Goal: Task Accomplishment & Management: Manage account settings

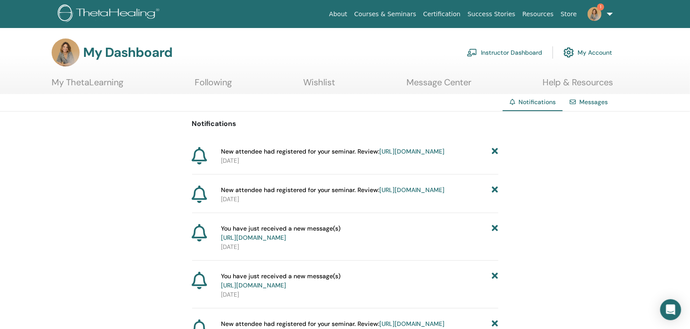
click at [526, 51] on link "Instructor Dashboard" at bounding box center [504, 52] width 75 height 19
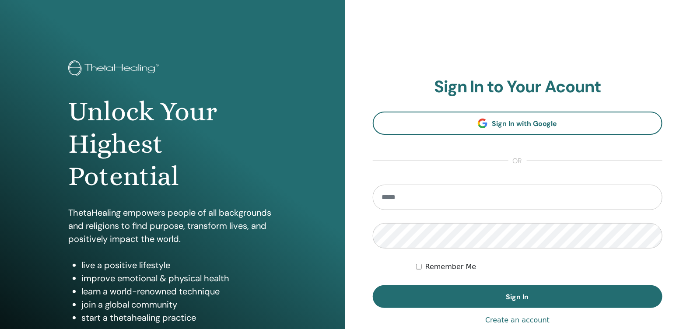
scroll to position [91, 0]
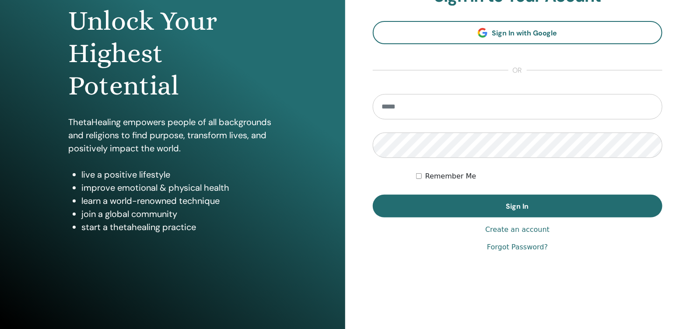
type input "**********"
click at [535, 228] on link "Create an account" at bounding box center [517, 229] width 64 height 11
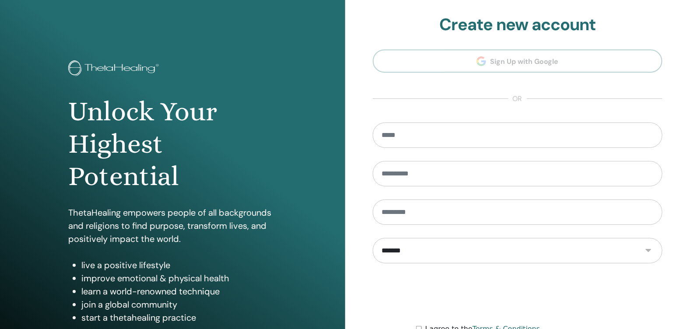
scroll to position [91, 0]
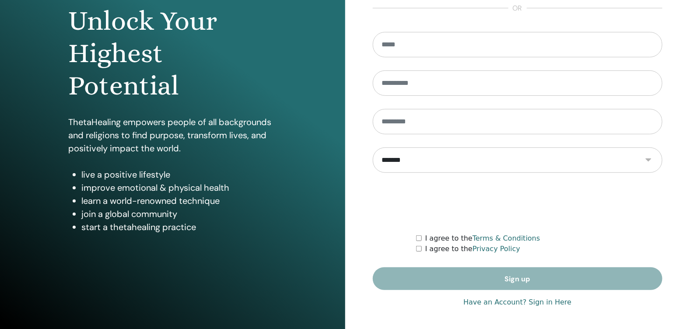
click at [543, 303] on link "Have an Account? Sign in Here" at bounding box center [517, 302] width 108 height 11
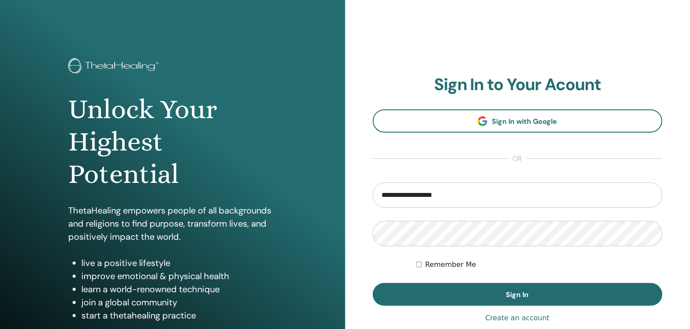
scroll to position [0, 0]
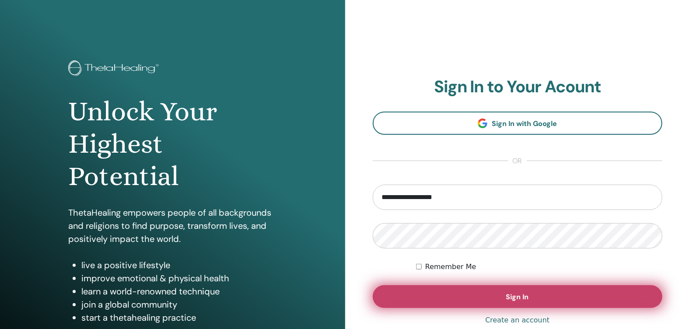
click at [539, 295] on button "Sign In" at bounding box center [518, 296] width 290 height 23
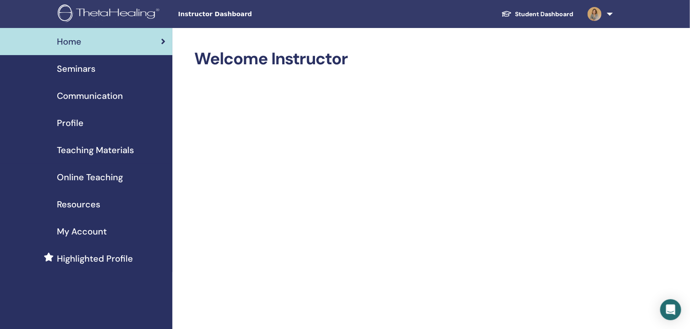
click at [98, 75] on div "Seminars" at bounding box center [86, 68] width 158 height 13
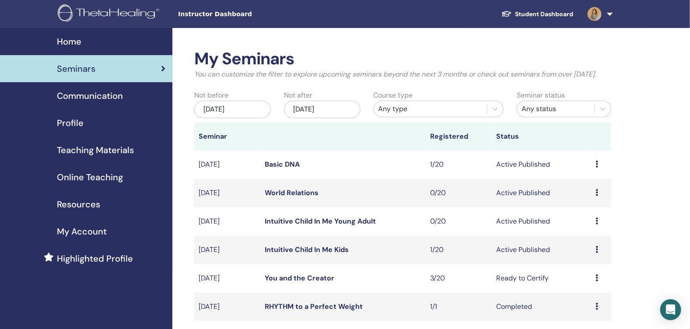
click at [599, 227] on div "Preview Edit Attendees Cancel" at bounding box center [601, 221] width 11 height 11
click at [576, 278] on p "Cancel" at bounding box center [589, 278] width 33 height 11
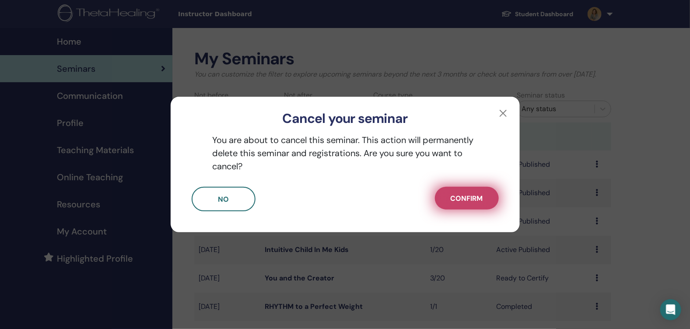
click at [475, 203] on span "Confirm" at bounding box center [467, 198] width 32 height 9
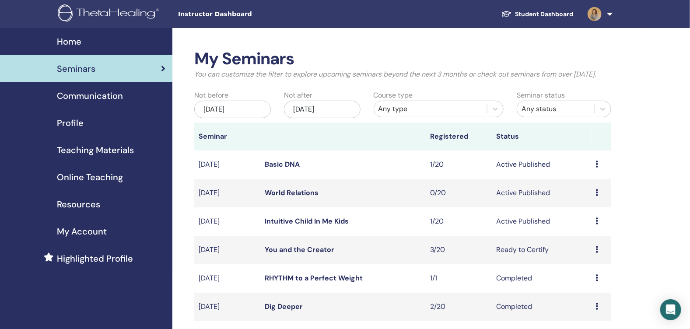
click at [345, 226] on link "Intuitive Child In Me Kids" at bounding box center [307, 221] width 84 height 9
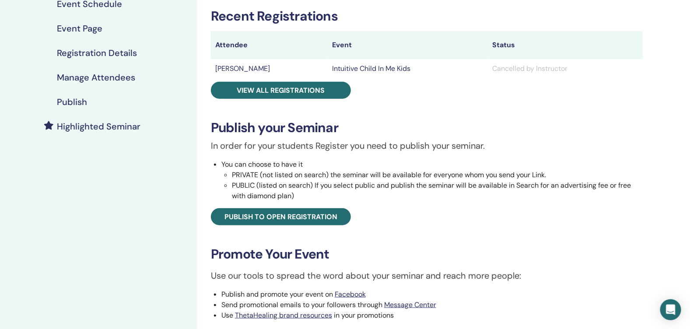
scroll to position [140, 0]
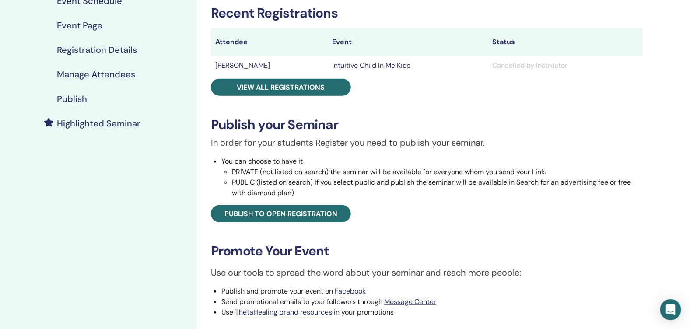
click at [84, 103] on h4 "Publish" at bounding box center [72, 99] width 30 height 11
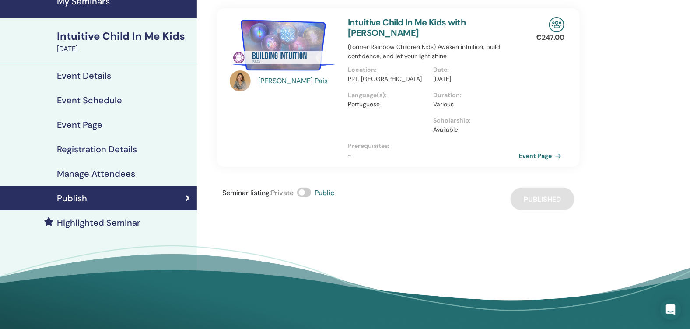
scroll to position [14, 0]
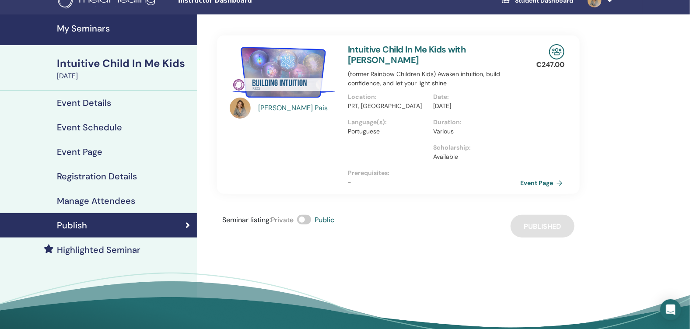
click at [531, 176] on link "Event Page" at bounding box center [543, 182] width 46 height 13
